Goal: Task Accomplishment & Management: Manage account settings

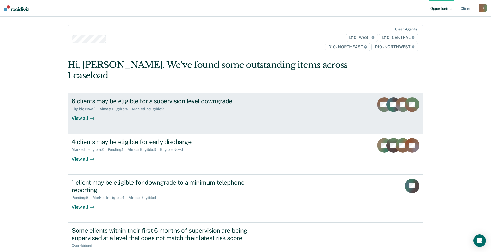
click at [96, 107] on div "Eligible Now : 2" at bounding box center [86, 109] width 28 height 4
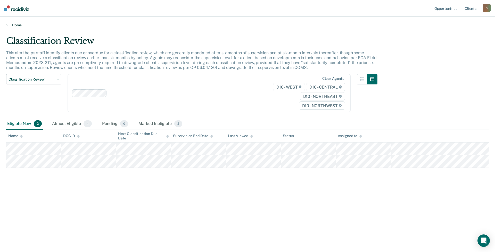
click at [13, 26] on link "Home" at bounding box center [247, 25] width 483 height 5
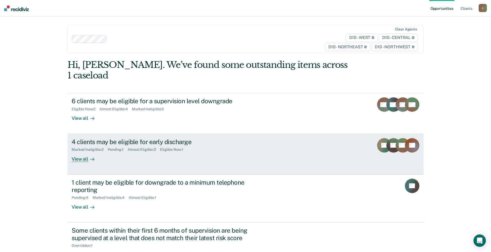
click at [167, 141] on div "4 clients may be eligible for early discharge Marked Ineligible : 2 Pending : 1…" at bounding box center [168, 150] width 193 height 24
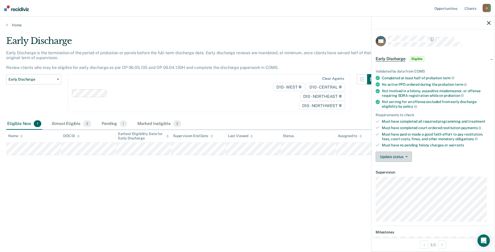
click at [397, 156] on button "Update status" at bounding box center [394, 156] width 36 height 10
click at [398, 170] on button "[PERSON_NAME]" at bounding box center [401, 169] width 50 height 8
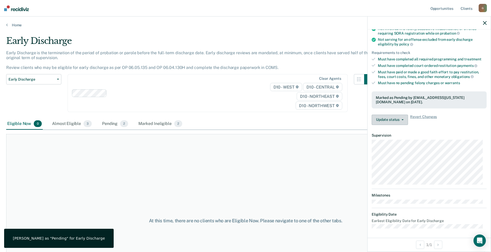
scroll to position [63, 0]
click at [484, 23] on icon "button" at bounding box center [485, 23] width 4 height 4
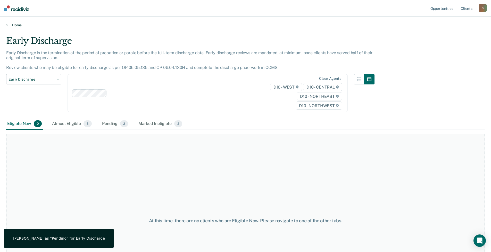
click at [16, 26] on link "Home" at bounding box center [245, 25] width 479 height 5
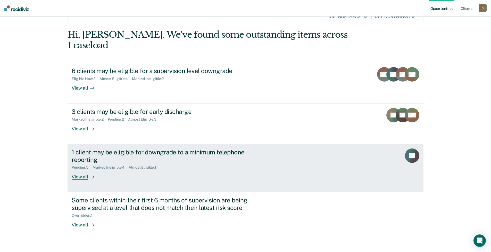
scroll to position [30, 0]
